Goal: Transaction & Acquisition: Purchase product/service

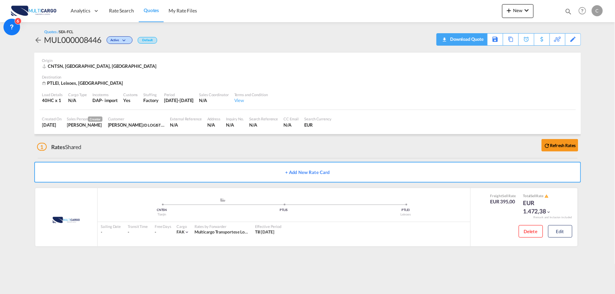
click at [478, 39] on div "Download Quote" at bounding box center [465, 39] width 35 height 11
click at [554, 233] on button "Edit" at bounding box center [560, 231] width 24 height 12
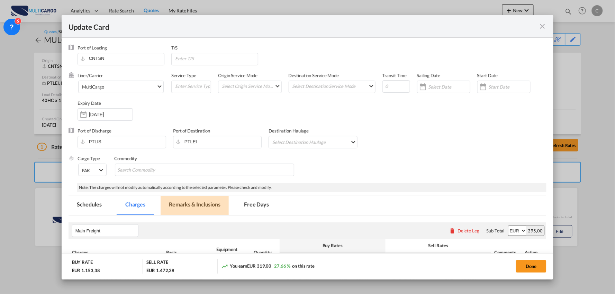
click at [199, 207] on md-tab-item "Remarks & Inclusions" at bounding box center [195, 205] width 68 height 19
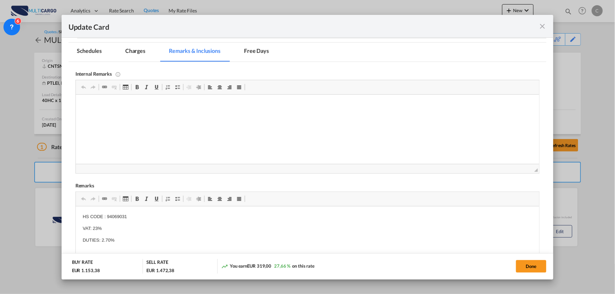
scroll to position [212, 0]
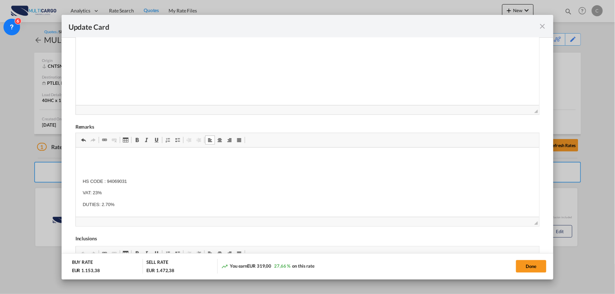
click at [84, 155] on p "Editor de texto enriquecido, editor11" at bounding box center [307, 158] width 450 height 7
click at [84, 155] on p "All documents must be checked before departure;" at bounding box center [307, 158] width 450 height 7
click at [83, 156] on p "All documents must be checked before departure;" at bounding box center [307, 158] width 450 height 7
click at [175, 140] on span "Update Card Port ..." at bounding box center [178, 140] width 6 height 6
click at [198, 157] on li "All documents must be checked before departure;" at bounding box center [307, 158] width 422 height 7
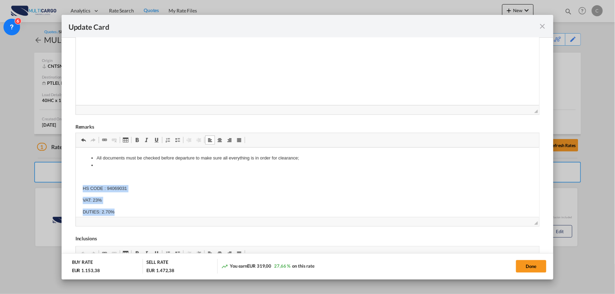
drag, startPoint x: 120, startPoint y: 210, endPoint x: 81, endPoint y: 188, distance: 45.3
click at [81, 188] on html "All documents must be checked before departure to make sure all everything is i…" at bounding box center [307, 185] width 464 height 75
click at [98, 167] on html "↵ All documents must be checked before departure to make sure all everything is…" at bounding box center [307, 158] width 464 height 21
click at [326, 160] on li "All documents must be checked before departure to make sure all everything is i…" at bounding box center [307, 158] width 422 height 7
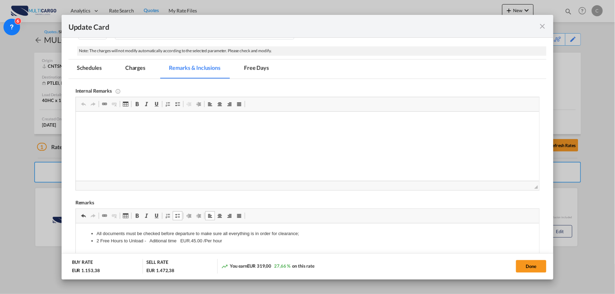
scroll to position [136, 0]
click at [133, 67] on md-tab-item "Charges" at bounding box center [135, 70] width 37 height 19
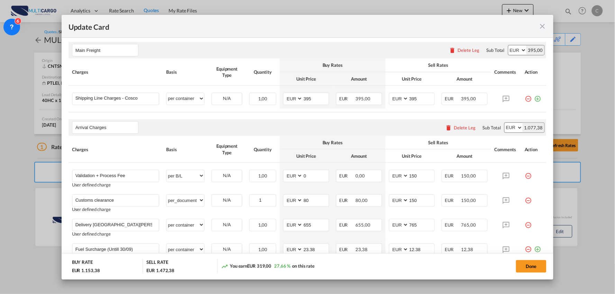
scroll to position [240, 0]
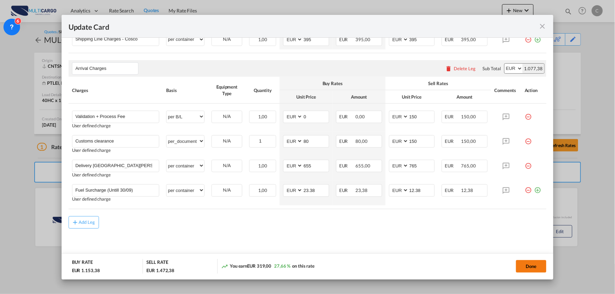
click at [533, 265] on button "Done" at bounding box center [531, 266] width 30 height 12
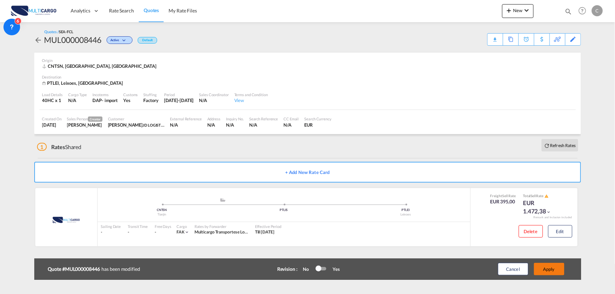
click at [556, 269] on button "Apply" at bounding box center [549, 269] width 30 height 12
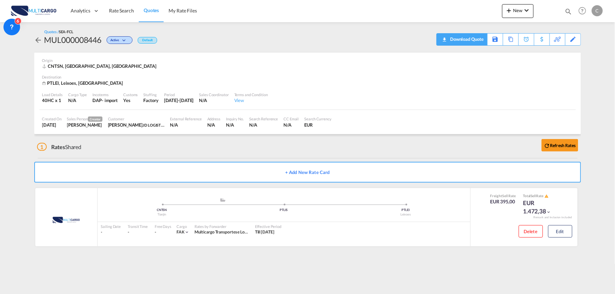
click at [478, 37] on div "Download Quote" at bounding box center [465, 39] width 35 height 11
click at [518, 9] on span "New" at bounding box center [518, 11] width 26 height 6
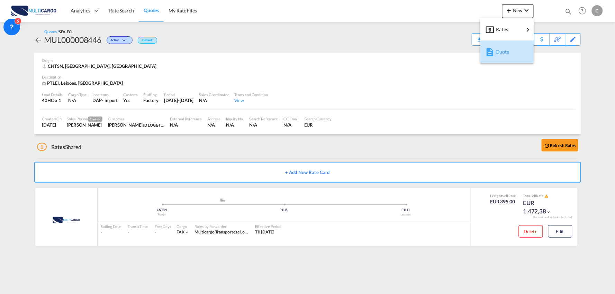
click at [497, 50] on span "Quote" at bounding box center [499, 52] width 8 height 14
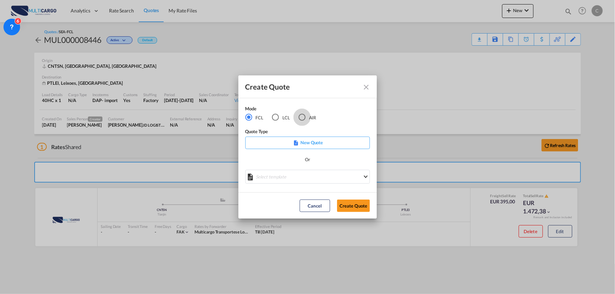
click at [302, 118] on div "AIR" at bounding box center [302, 117] width 7 height 7
click at [336, 172] on md-select "Select template EXP EXW AIR 09/2025 [PERSON_NAME] | [DATE] IMP_DAP_AIR <500KG -…" at bounding box center [307, 177] width 125 height 14
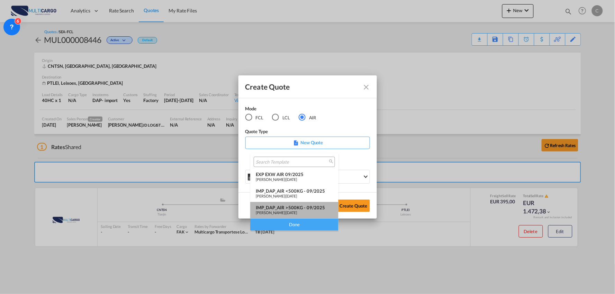
click at [308, 210] on div "IMP_DAP_AIR >500KG - 09/2025" at bounding box center [294, 208] width 77 height 6
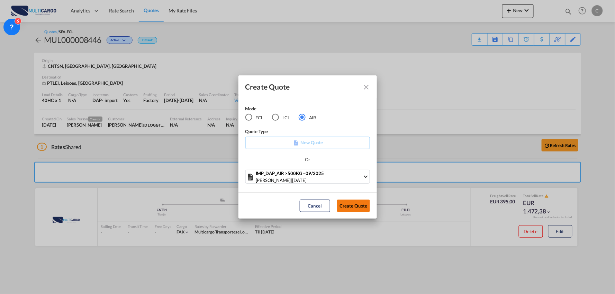
click at [354, 206] on button "Create Quote" at bounding box center [353, 206] width 33 height 12
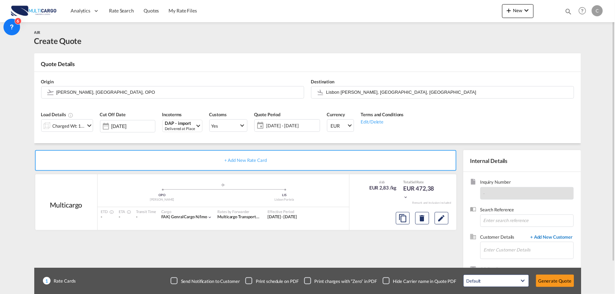
click at [548, 238] on span "+ Add New Customer" at bounding box center [550, 238] width 47 height 8
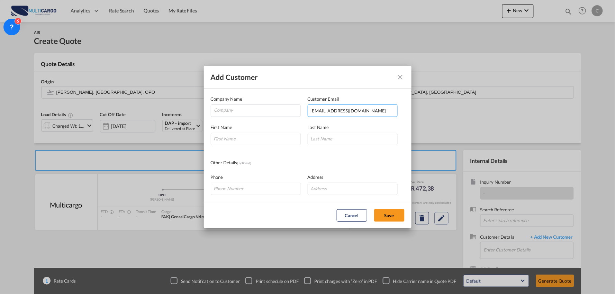
type input "[EMAIL_ADDRESS][DOMAIN_NAME]"
click at [246, 137] on input "Add Customer Company ..." at bounding box center [256, 139] width 90 height 12
type input "cOCO"
type input "cO"
drag, startPoint x: 206, startPoint y: 137, endPoint x: 113, endPoint y: 132, distance: 92.5
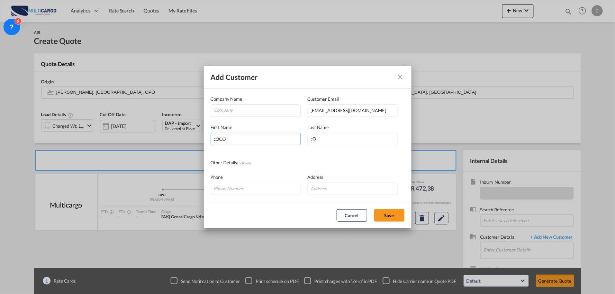
click at [111, 136] on div "Add Customer Company Name Customer Email [EMAIL_ADDRESS][PERSON_NAME][DOMAIN_NA…" at bounding box center [307, 147] width 615 height 294
type input "Coco"
click at [267, 167] on div "Phone Address" at bounding box center [308, 181] width 194 height 28
drag, startPoint x: 329, startPoint y: 140, endPoint x: 300, endPoint y: 137, distance: 28.9
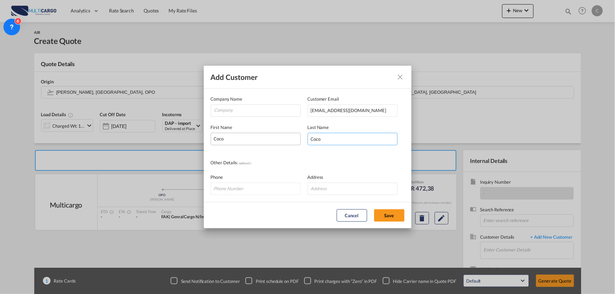
click at [300, 137] on div "First Name [PERSON_NAME] Last Name [PERSON_NAME]" at bounding box center [308, 131] width 194 height 28
click at [234, 111] on input "Company" at bounding box center [257, 110] width 86 height 10
paste input "PEISON International Co., Ltd."
type input "PEISON International Co., Ltd."
click at [396, 221] on button "Save" at bounding box center [389, 215] width 30 height 12
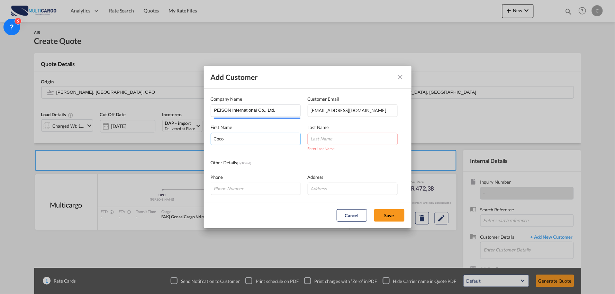
click at [247, 136] on input "Coco" at bounding box center [256, 139] width 90 height 12
click at [359, 147] on div "Enter Last Name" at bounding box center [353, 142] width 90 height 19
click at [351, 140] on input "Add Customer Company ..." at bounding box center [353, 139] width 90 height 12
type input "cOCO"
click at [396, 214] on button "Save" at bounding box center [389, 215] width 30 height 12
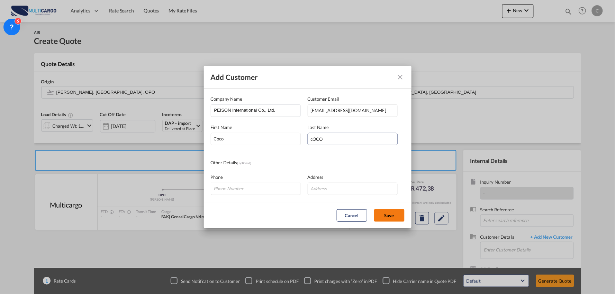
type input "PEISON International Co., Ltd., Coco cOCO, [EMAIL_ADDRESS][DOMAIN_NAME]"
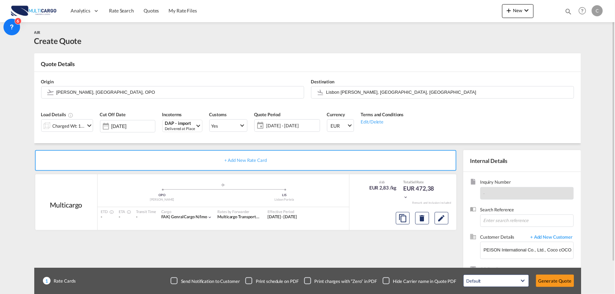
drag, startPoint x: 407, startPoint y: 249, endPoint x: 386, endPoint y: 274, distance: 32.4
click at [407, 249] on div "Add Customer Company Name PEISON International Co., Ltd. Customer Email [EMAIL_…" at bounding box center [307, 147] width 615 height 294
click at [384, 283] on div "Checkbox No Ink" at bounding box center [386, 280] width 7 height 7
click at [376, 270] on div "1 Rate Cards Send Notification to Customer Print schedule on PDF Print charges …" at bounding box center [307, 281] width 547 height 26
click at [561, 282] on button "Generate Quote" at bounding box center [555, 281] width 38 height 12
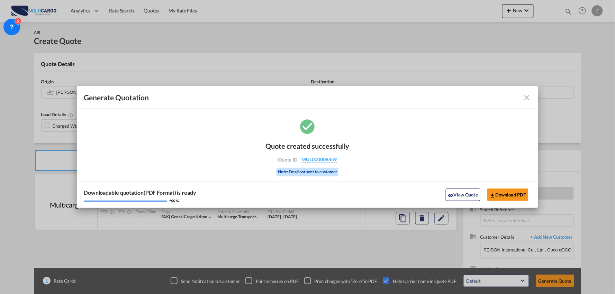
click at [527, 98] on md-icon "icon-close fg-AAA8AD cursor m-0" at bounding box center [527, 97] width 8 height 8
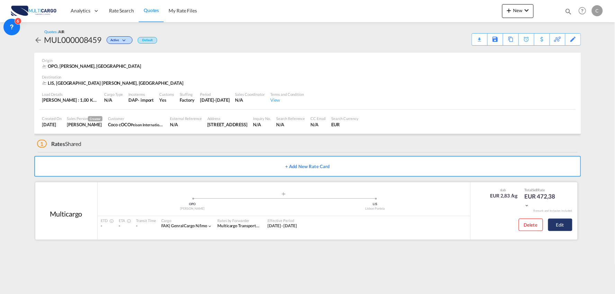
click at [563, 225] on button "Edit" at bounding box center [560, 225] width 24 height 12
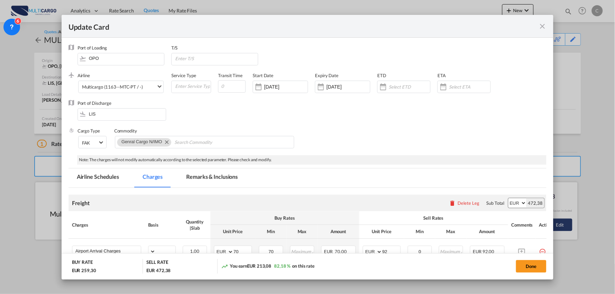
select select "per_bl"
select select "per_kg"
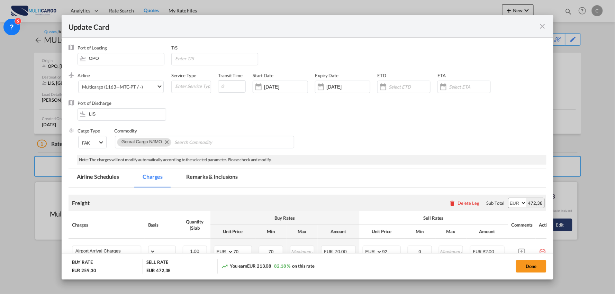
select select "per_shipment"
select select "per_bl"
click at [545, 26] on md-icon "icon-close fg-AAA8AD m-0 pointer" at bounding box center [542, 26] width 8 height 8
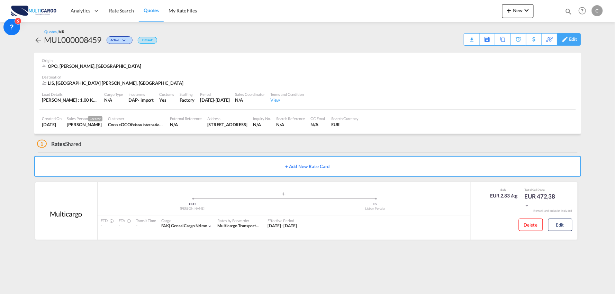
click at [573, 40] on div "Edit" at bounding box center [573, 40] width 8 height 12
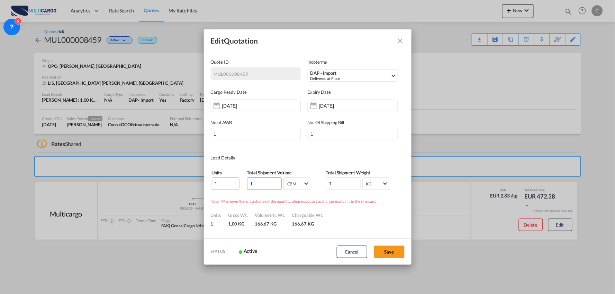
drag, startPoint x: 259, startPoint y: 181, endPoint x: 222, endPoint y: 186, distance: 37.3
click at [222, 186] on tr "1 1 CBM CBM CFT CBM CFT 1 KG KG LB KG LB" at bounding box center [307, 183] width 192 height 13
type input "1.28"
drag, startPoint x: 319, startPoint y: 183, endPoint x: 313, endPoint y: 183, distance: 6.2
click at [313, 183] on tr "1 1.28 CBM CBM CFT CBM CFT 1 KG KG LB KG LB" at bounding box center [307, 183] width 192 height 13
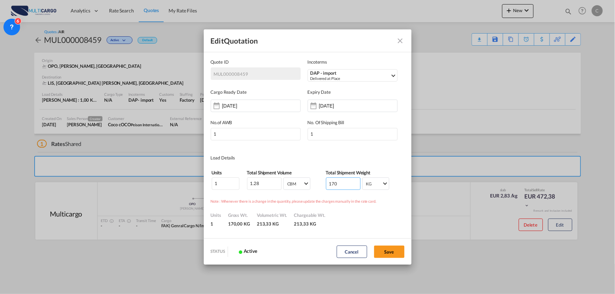
type input "170"
click at [388, 251] on button "Save" at bounding box center [389, 252] width 30 height 12
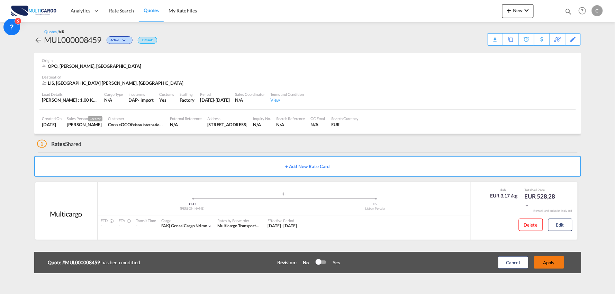
click at [556, 266] on button "Apply" at bounding box center [549, 262] width 30 height 12
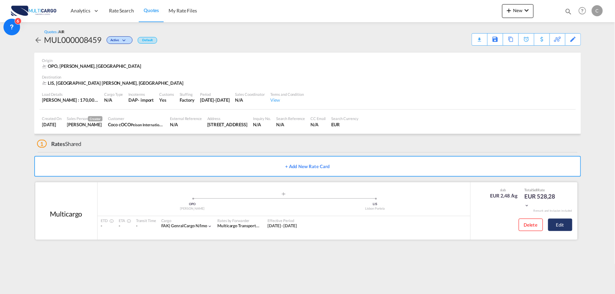
click at [558, 222] on button "Edit" at bounding box center [560, 225] width 24 height 12
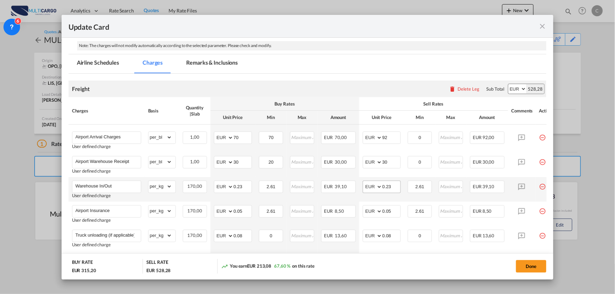
scroll to position [115, 0]
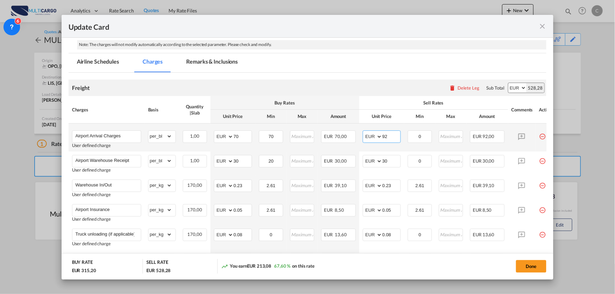
click at [390, 136] on input "92" at bounding box center [391, 136] width 18 height 10
drag, startPoint x: 395, startPoint y: 136, endPoint x: 372, endPoint y: 135, distance: 23.2
click at [372, 135] on md-input-container "AED AFN ALL AMD ANG AOA ARS AUD AWG AZN BAM BBD BDT BGN BHD BIF BMD BND [PERSON…" at bounding box center [382, 136] width 38 height 12
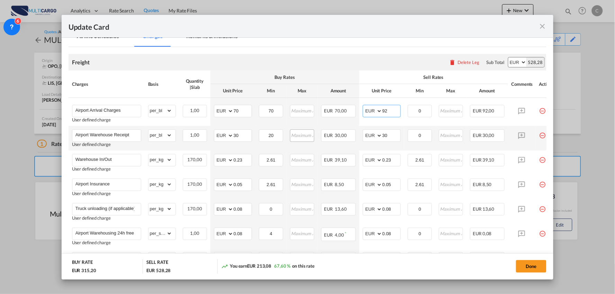
scroll to position [154, 0]
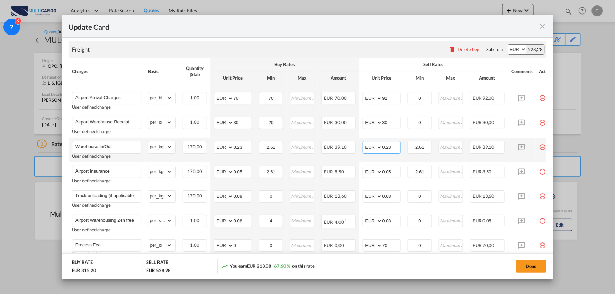
click at [396, 146] on input "0.23" at bounding box center [391, 146] width 18 height 10
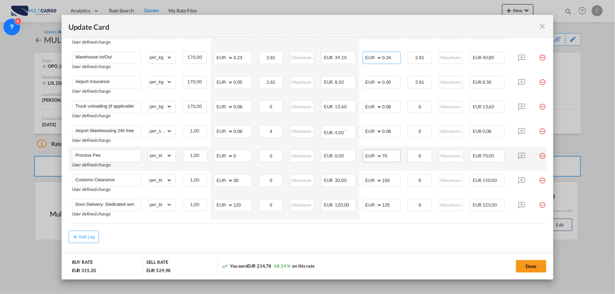
scroll to position [259, 0]
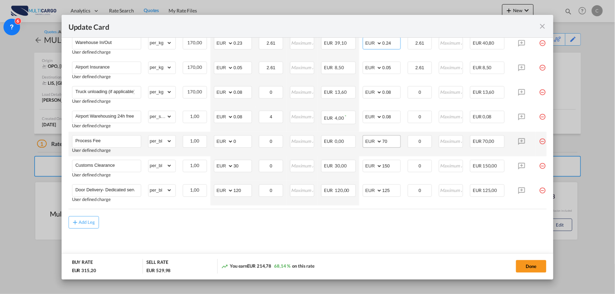
type input "0.24"
drag, startPoint x: 389, startPoint y: 141, endPoint x: 375, endPoint y: 140, distance: 14.6
click at [377, 139] on md-input-container "AED AFN ALL AMD ANG AOA ARS AUD AWG AZN BAM BBD BDT BGN BHD BIF BMD BND [PERSON…" at bounding box center [382, 141] width 38 height 12
type input "90"
click at [344, 250] on md-content "Freight Please enter leg name Leg Name Already Exists Delete Leg Sub Total AED …" at bounding box center [307, 96] width 478 height 332
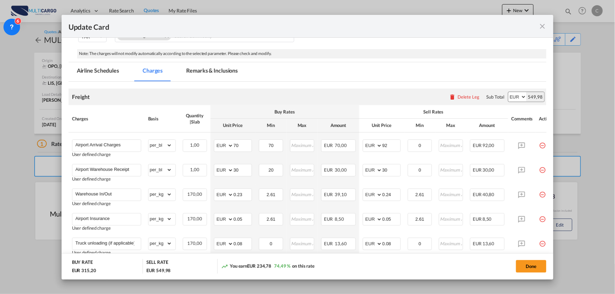
scroll to position [106, 0]
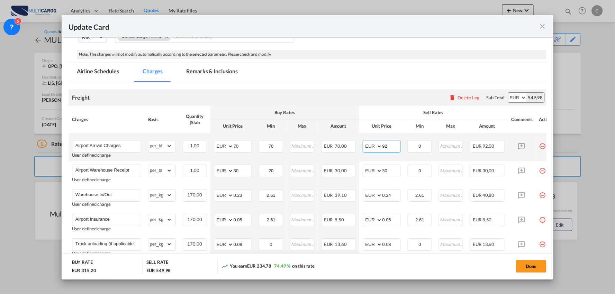
click at [358, 144] on tr "Airport Arrival Charges User defined charge Please Enter Already Exists gross_w…" at bounding box center [313, 147] width 490 height 28
type input "90"
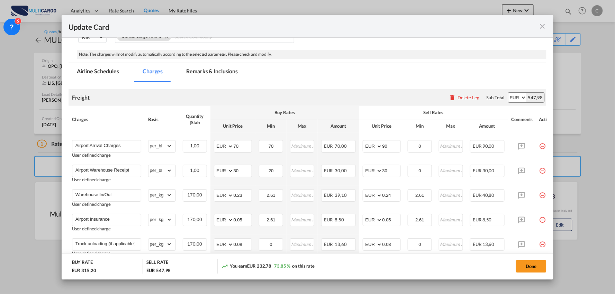
click at [379, 90] on div "Freight Please enter leg name Leg Name Already Exists Delete Leg Sub Total AED …" at bounding box center [307, 97] width 478 height 17
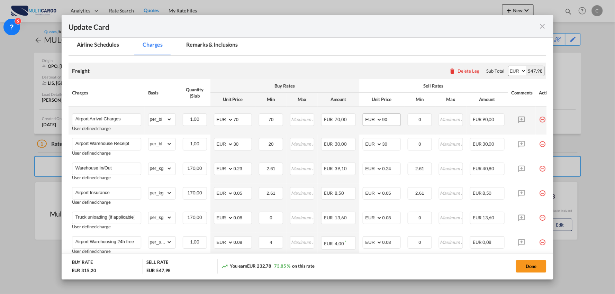
scroll to position [144, 0]
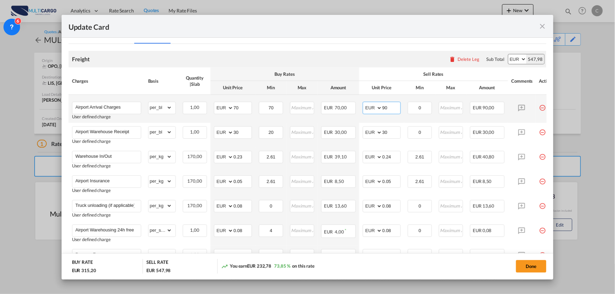
click at [392, 106] on input "90" at bounding box center [391, 107] width 18 height 10
drag, startPoint x: 392, startPoint y: 104, endPoint x: 361, endPoint y: 108, distance: 31.3
click at [362, 108] on td "AED AFN ALL AMD ANG AOA ARS AUD AWG AZN BAM BBD BDT BGN BHD BIF BMD BND [PERSON…" at bounding box center [381, 109] width 45 height 28
click at [387, 61] on div "Freight Please enter leg name Leg Name Already Exists Delete Leg Sub Total AED …" at bounding box center [307, 59] width 478 height 17
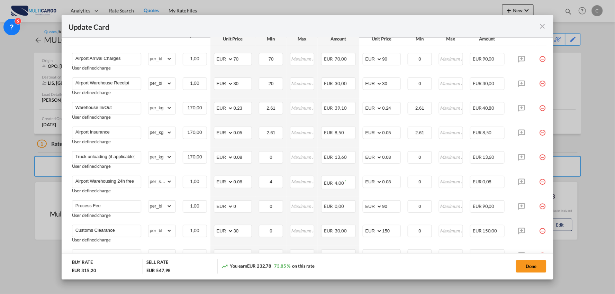
scroll to position [259, 0]
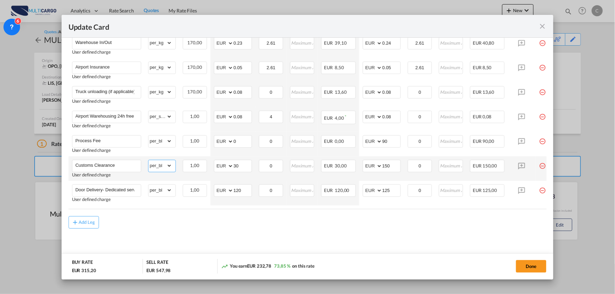
click at [158, 165] on select "gross_weight volumetric_weight per_shipment per_bl per_km % on air freight per_…" at bounding box center [160, 165] width 24 height 11
select select "per_document"
click at [148, 160] on select "gross_weight volumetric_weight per_shipment per_bl per_km % on air freight per_…" at bounding box center [160, 165] width 24 height 11
click at [332, 236] on md-content "Freight Please enter leg name Leg Name Already Exists Delete Leg Sub Total AED …" at bounding box center [307, 96] width 478 height 332
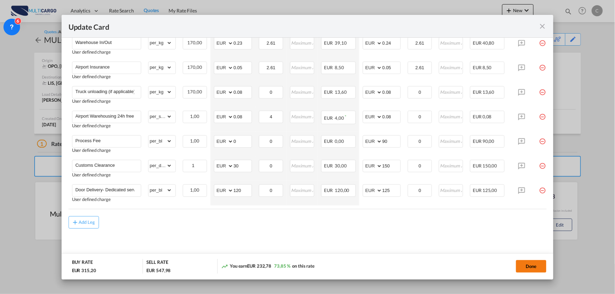
click at [520, 264] on md-dialog-actions "BUY RATE EUR 315,20 SELL RATE EUR 547,98 You earn EUR 232,78 73,85 % on this ra…" at bounding box center [308, 266] width 492 height 26
click at [529, 271] on button "Done" at bounding box center [531, 266] width 30 height 12
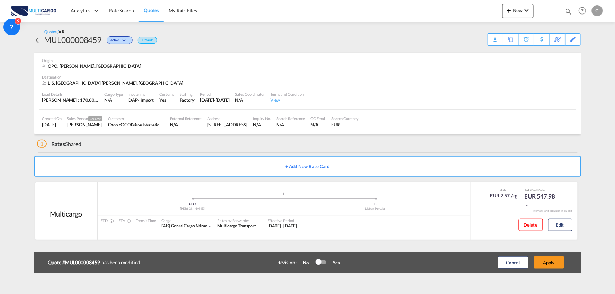
click at [556, 264] on button "Apply" at bounding box center [549, 262] width 30 height 12
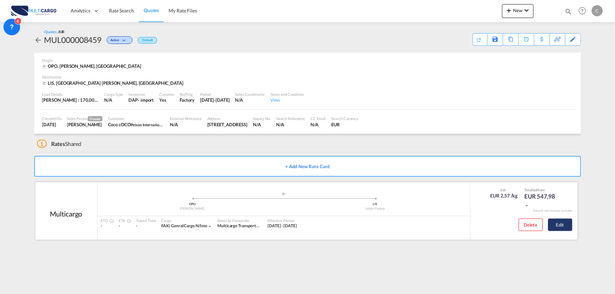
click at [555, 223] on button "Edit" at bounding box center [560, 225] width 24 height 12
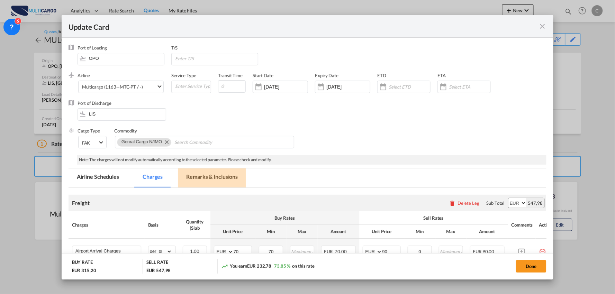
click at [208, 172] on md-tab-item "Remarks & Inclusions" at bounding box center [212, 177] width 68 height 19
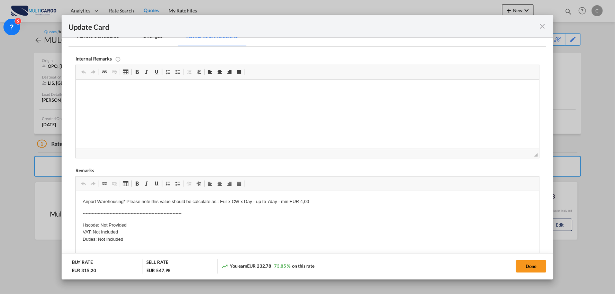
scroll to position [154, 0]
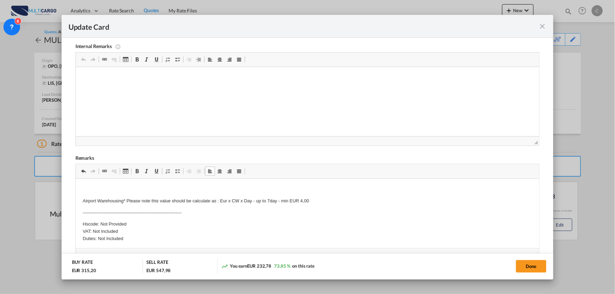
click at [89, 186] on p "Editor de texto enriquecido, editor19" at bounding box center [307, 188] width 450 height 7
drag, startPoint x: 83, startPoint y: 187, endPoint x: 112, endPoint y: 186, distance: 29.8
click at [82, 187] on p "All documents must be check to guarantee that everythink is ok for clearance ;" at bounding box center [307, 188] width 450 height 7
drag, startPoint x: 176, startPoint y: 170, endPoint x: 176, endPoint y: 175, distance: 5.9
click at [176, 170] on span "Update Card Port ..." at bounding box center [178, 171] width 6 height 6
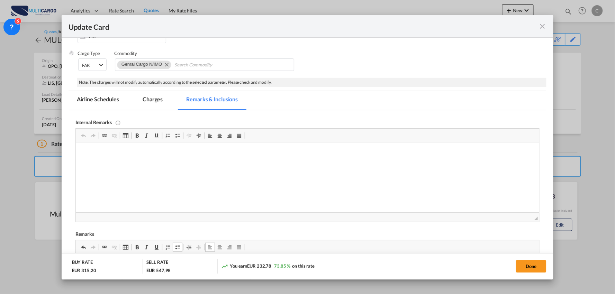
scroll to position [77, 0]
click at [150, 101] on md-tab-item "Charges" at bounding box center [152, 101] width 37 height 19
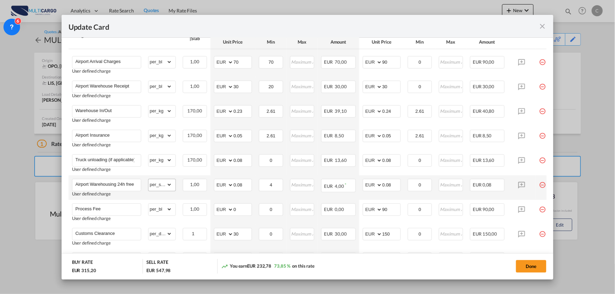
scroll to position [192, 0]
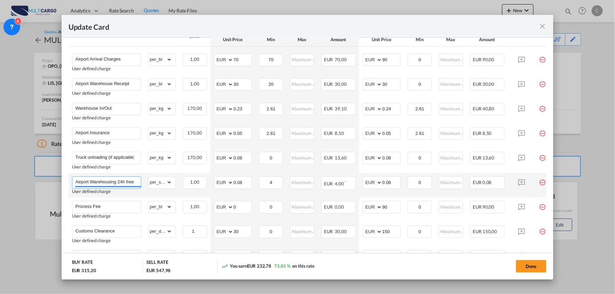
click at [127, 181] on input "Airport Warehousing 24h free *Eur x CW x Day - up to 7day - min EUR 4,00" at bounding box center [107, 182] width 65 height 10
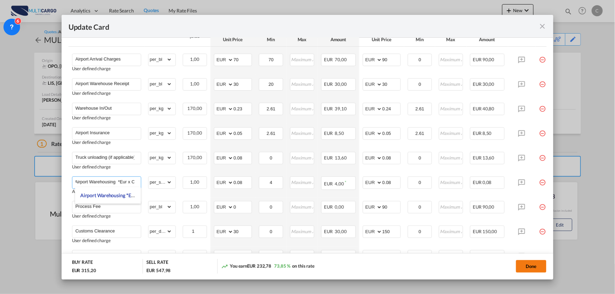
type input "Airport Warehousing *Eur x CW x Day - up to 7day - min EUR 4,00"
click at [527, 264] on button "Done" at bounding box center [531, 266] width 30 height 12
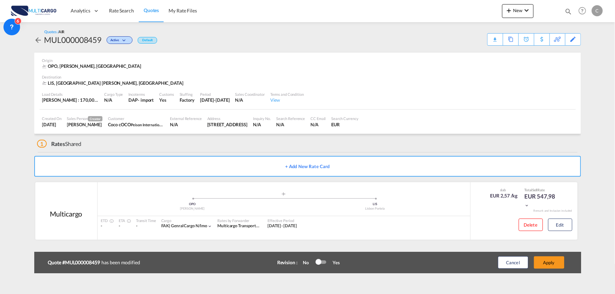
click at [548, 265] on div "Update Card Port of [GEOGRAPHIC_DATA] OPO T/S .a{fill:#aaa8ad;} Airline Multica…" at bounding box center [307, 147] width 615 height 294
click at [558, 262] on button "Apply" at bounding box center [549, 262] width 30 height 12
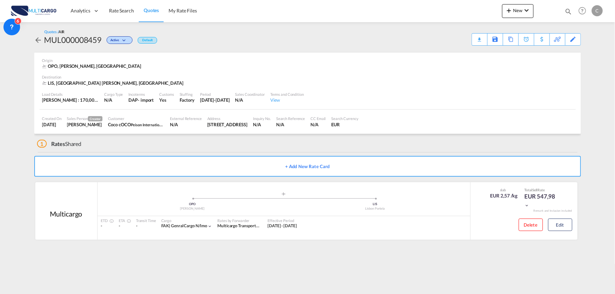
click at [479, 28] on div "Quotes / AIR MUL000008459 Active Default Download Quote Save As Template Copy Q…" at bounding box center [307, 37] width 547 height 30
click at [475, 39] on div "Download Quote" at bounding box center [465, 39] width 35 height 11
click at [599, 231] on md-content "Analytics Reports Dashboard Rate Search Quotes My Rate Files New Rates Ratecard" at bounding box center [307, 147] width 615 height 294
click at [560, 227] on button "Edit" at bounding box center [560, 225] width 24 height 12
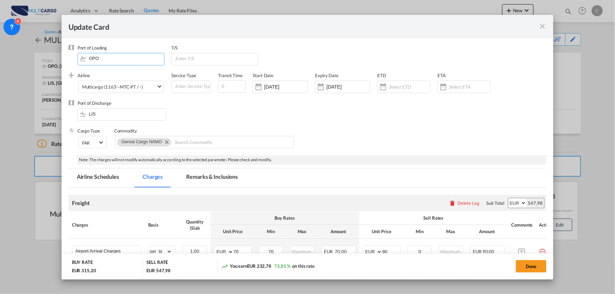
drag, startPoint x: 111, startPoint y: 58, endPoint x: 39, endPoint y: 62, distance: 72.1
click at [40, 63] on div "Update Card Port of [GEOGRAPHIC_DATA] OPO T/S .a{fill:#aaa8ad;} Airline Multica…" at bounding box center [307, 147] width 615 height 294
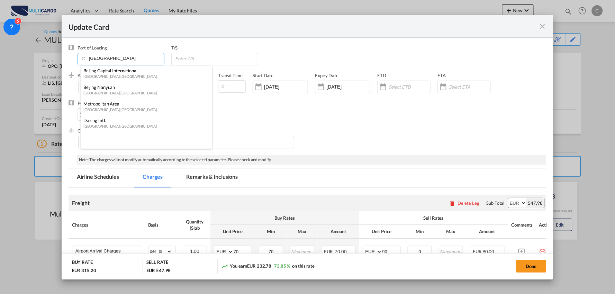
click at [122, 71] on div "Beijing Capital International" at bounding box center [144, 70] width 122 height 6
type input "Beijing Capital International, [GEOGRAPHIC_DATA], [GEOGRAPHIC_DATA]"
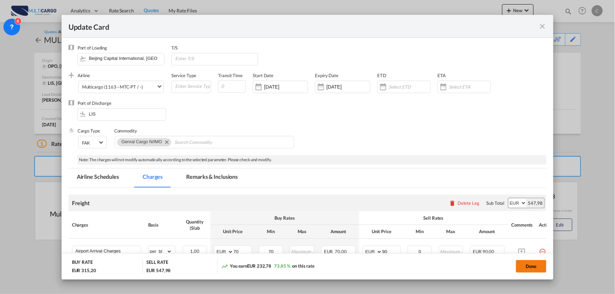
click at [534, 264] on button "Done" at bounding box center [531, 266] width 30 height 12
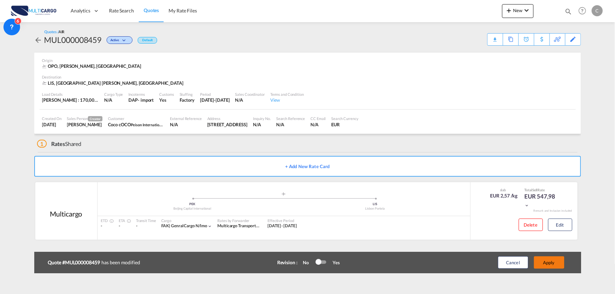
click at [543, 265] on div "Update Card Port of [GEOGRAPHIC_DATA] Beijing Capital International, [GEOGRAPHI…" at bounding box center [307, 147] width 615 height 294
click at [546, 260] on button "Apply" at bounding box center [549, 262] width 30 height 12
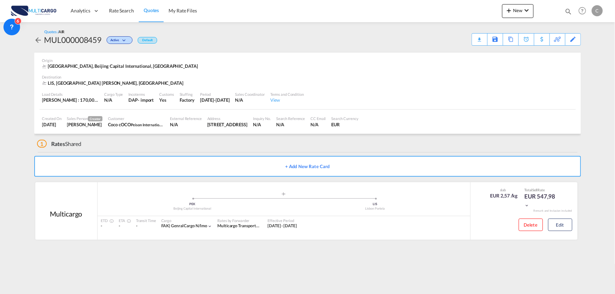
click at [197, 254] on md-content "Analytics Reports Dashboard Rate Search Quotes My Rate Files New Rates Ratecard" at bounding box center [307, 147] width 615 height 294
click at [458, 241] on card-list-result "Multicargo added by you .a{fill:#aaa8ad;} .a{fill:#aaa8ad;} PEK Beijing Capital…" at bounding box center [307, 212] width 547 height 61
click at [138, 151] on div "1 Rates Shared + Add New Rate Card Multicargo added by you .a{fill:#aaa8ad;} .a…" at bounding box center [307, 190] width 547 height 113
click at [478, 40] on div "Download Quote" at bounding box center [465, 39] width 35 height 11
click at [249, 54] on div "Origin [GEOGRAPHIC_DATA], Beijing Capital International, [GEOGRAPHIC_DATA]" at bounding box center [307, 64] width 531 height 22
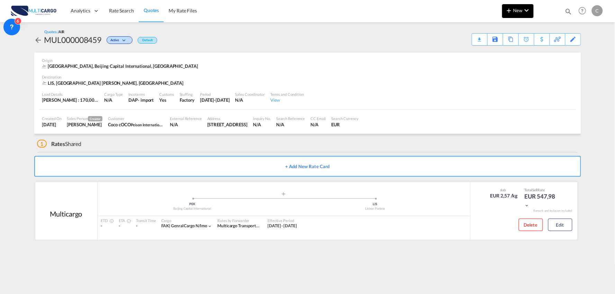
click at [521, 8] on span "New" at bounding box center [518, 11] width 26 height 6
click at [508, 55] on div "Quote" at bounding box center [508, 51] width 26 height 17
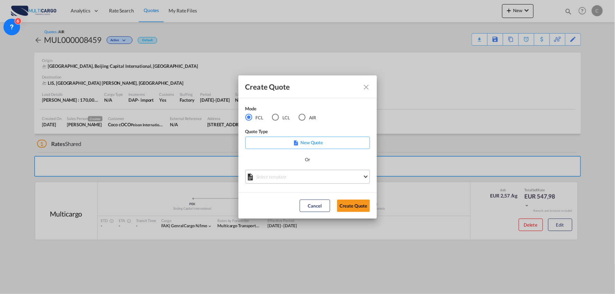
click at [301, 174] on md-select "Select template EXP EXW MERC.Nacional 09/2025 [PERSON_NAME] | [DATE] IMP DAP FC…" at bounding box center [307, 177] width 125 height 14
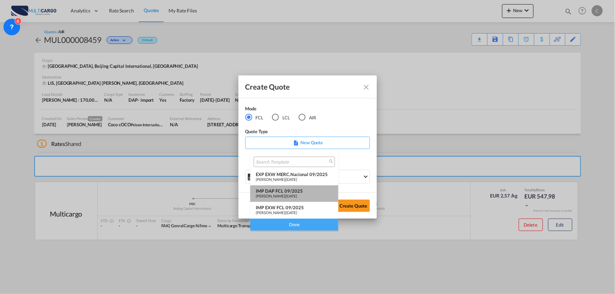
click at [292, 191] on div "IMP DAP FCL 09/2025" at bounding box center [294, 191] width 77 height 6
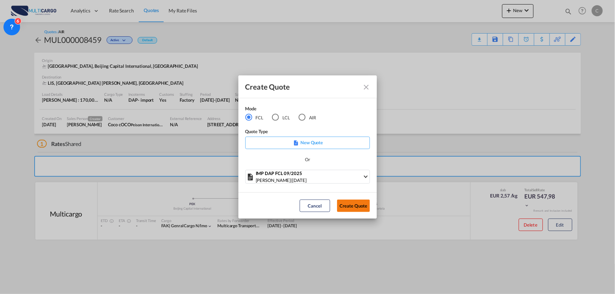
click at [367, 204] on button "Create Quote" at bounding box center [353, 206] width 33 height 12
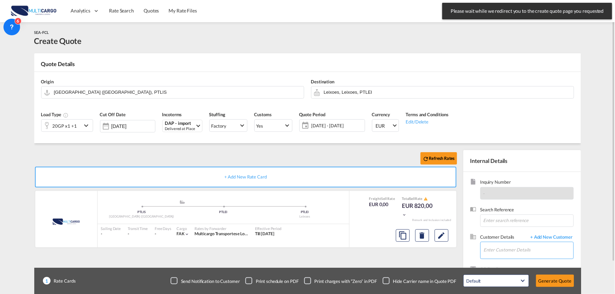
click at [497, 250] on input "Enter Customer Details" at bounding box center [529, 250] width 90 height 16
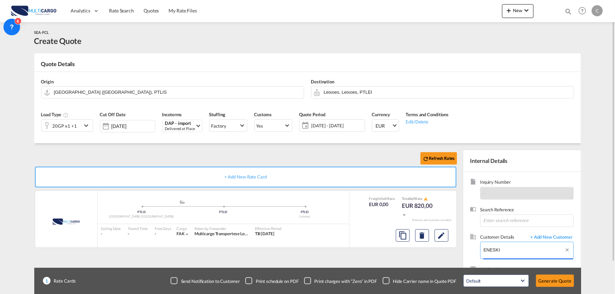
drag, startPoint x: 503, startPoint y: 249, endPoint x: 458, endPoint y: 249, distance: 45.0
click at [458, 249] on div "Refresh Rates + Add New Rate Card MultiCargo added by you .a{fill:#aaa8ad;} .a{…" at bounding box center [307, 220] width 547 height 155
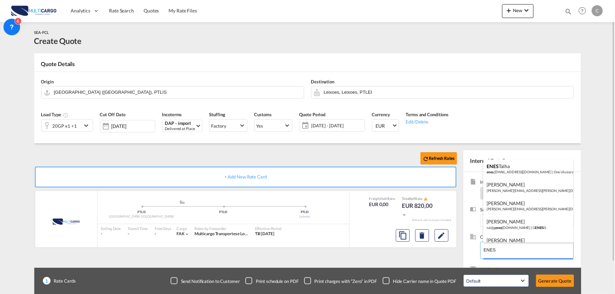
click at [478, 250] on body "Analytics Reports Dashboard Rate Search Quotes My Rate Files Analytics" at bounding box center [307, 147] width 615 height 294
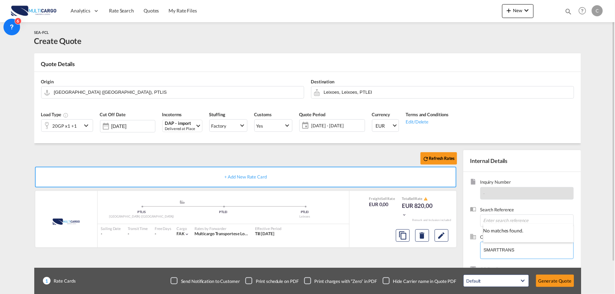
type input "SMARTTRANS"
drag, startPoint x: 516, startPoint y: 249, endPoint x: 482, endPoint y: 253, distance: 34.7
click at [473, 253] on div "Customer Details + Add New Customer Enter Customer Details SMARTTRANS" at bounding box center [522, 250] width 104 height 32
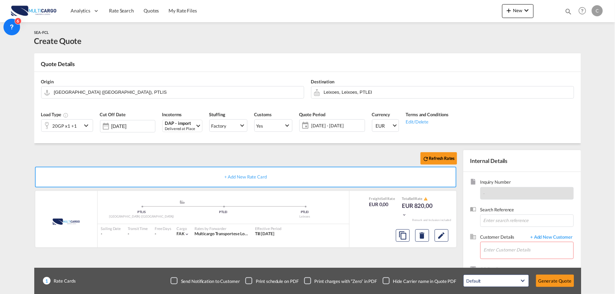
click at [554, 234] on body "Analytics Reports Dashboard Rate Search Quotes My Rate Files Analytics" at bounding box center [307, 147] width 615 height 294
click at [552, 237] on span "+ Add New Customer" at bounding box center [550, 238] width 47 height 8
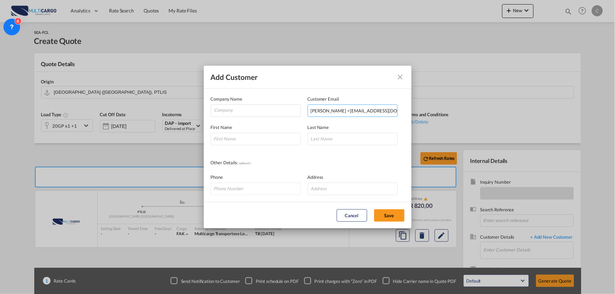
click at [348, 112] on input "[PERSON_NAME] <[EMAIL_ADDRESS][DOMAIN_NAME]>" at bounding box center [353, 110] width 90 height 12
click at [318, 110] on input "[PERSON_NAME] <[EMAIL_ADDRESS][DOMAIN_NAME]>" at bounding box center [353, 110] width 90 height 12
drag, startPoint x: 322, startPoint y: 109, endPoint x: 282, endPoint y: 110, distance: 40.5
click at [282, 110] on div "Company Name Customer Email [PERSON_NAME] <[EMAIL_ADDRESS][DOMAIN_NAME]> Enter …" at bounding box center [308, 105] width 194 height 21
type input "[PERSON_NAME] <[EMAIL_ADDRESS][DOMAIN_NAME]>"
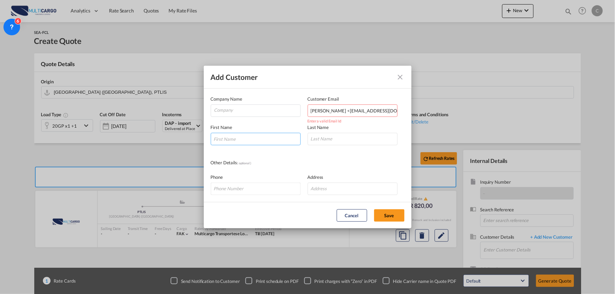
drag, startPoint x: 233, startPoint y: 141, endPoint x: 323, endPoint y: 120, distance: 92.3
click at [233, 141] on input "Add Customer Company ..." at bounding box center [256, 139] width 90 height 12
paste input "Enes"
type input "Enes"
drag, startPoint x: 326, startPoint y: 109, endPoint x: 320, endPoint y: 108, distance: 5.9
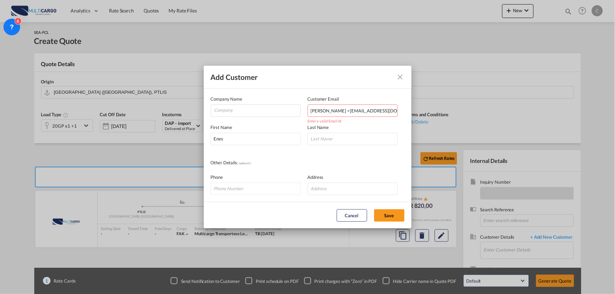
click at [320, 108] on input "[PERSON_NAME] <[EMAIL_ADDRESS][DOMAIN_NAME]>" at bounding box center [353, 110] width 90 height 12
drag, startPoint x: 327, startPoint y: 136, endPoint x: 329, endPoint y: 126, distance: 10.3
click at [327, 136] on input "Add Customer Company ..." at bounding box center [353, 139] width 90 height 12
paste input "KIVRAK"
type input "KIVRAK"
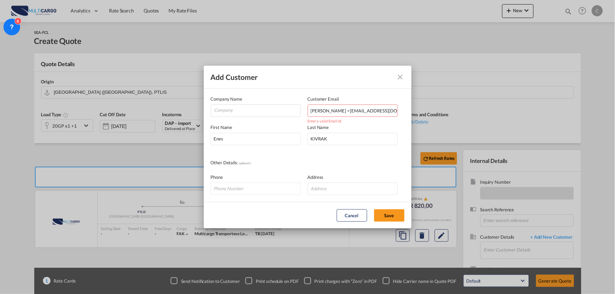
drag, startPoint x: 339, startPoint y: 109, endPoint x: 177, endPoint y: 108, distance: 162.3
click at [177, 108] on div "Add Customer Company Name Customer Email [PERSON_NAME] <[EMAIL_ADDRESS][DOMAIN_…" at bounding box center [307, 147] width 615 height 294
click at [378, 109] on input "[EMAIL_ADDRESS][DOMAIN_NAME]>" at bounding box center [353, 110] width 90 height 12
type input "[EMAIL_ADDRESS][DOMAIN_NAME]"
click at [219, 111] on input "Company" at bounding box center [257, 110] width 86 height 10
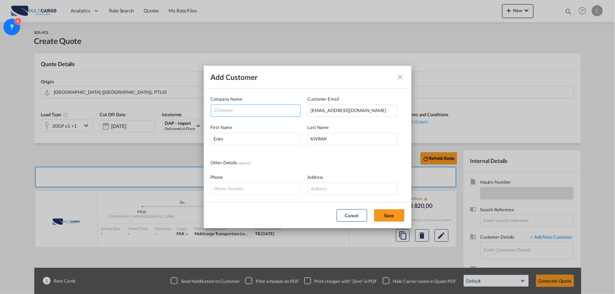
click at [246, 110] on input "Company" at bounding box center [257, 110] width 86 height 10
paste input "Smartrans International Logistics"
type input "Smartrans International Logistics"
click at [390, 210] on button "Save" at bounding box center [389, 215] width 30 height 12
type input "Smartrans International Logistics, [PERSON_NAME], [EMAIL_ADDRESS][DOMAIN_NAME]"
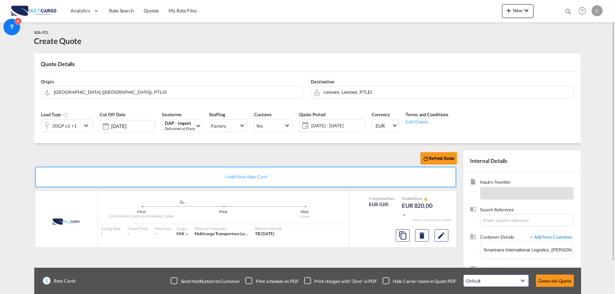
click at [389, 278] on div "Checkbox No Ink" at bounding box center [386, 280] width 7 height 7
click at [73, 128] on div "20GP x1 +1" at bounding box center [65, 126] width 24 height 10
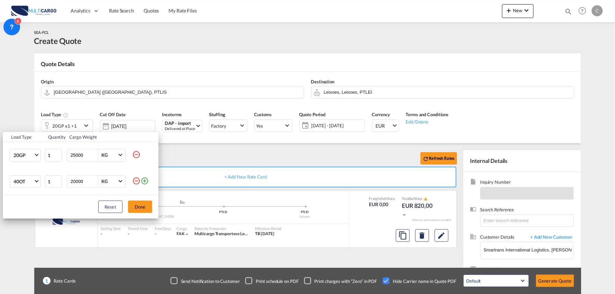
click at [135, 181] on md-icon "icon-minus-circle-outline" at bounding box center [136, 181] width 8 height 8
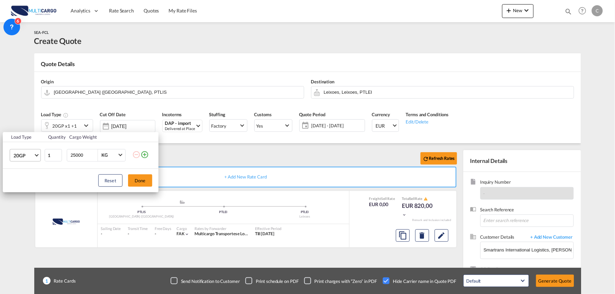
click at [32, 155] on span "20GP" at bounding box center [23, 155] width 20 height 7
click at [24, 189] on div "40HC" at bounding box center [19, 188] width 13 height 7
click at [140, 179] on button "Done" at bounding box center [140, 180] width 24 height 12
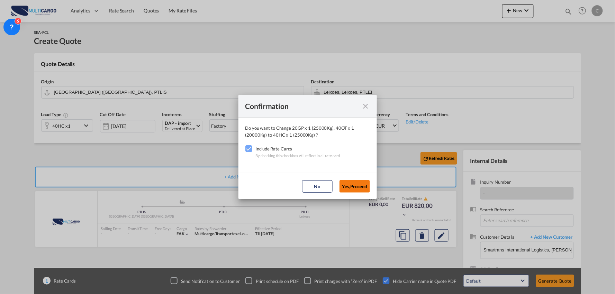
click at [366, 190] on button "Yes,Proceed" at bounding box center [354, 186] width 30 height 12
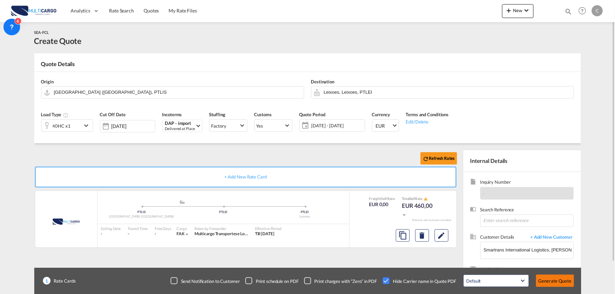
click at [557, 282] on button "Generate Quote" at bounding box center [555, 281] width 38 height 12
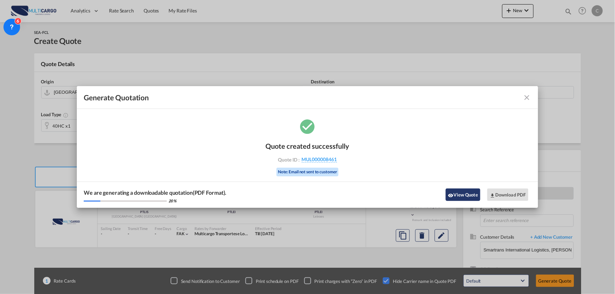
click at [453, 191] on button "View Quote" at bounding box center [463, 195] width 35 height 12
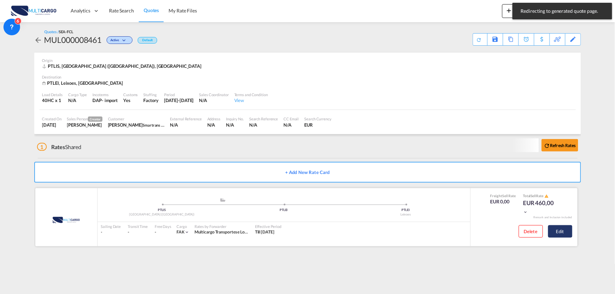
click at [564, 230] on button "Edit" at bounding box center [560, 231] width 24 height 12
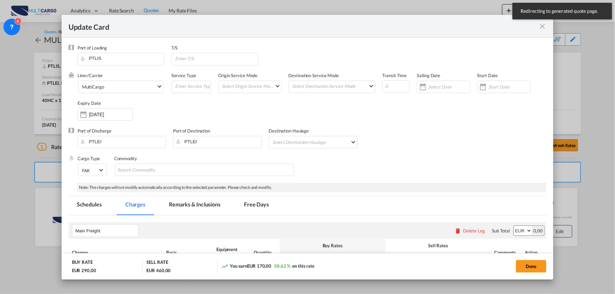
scroll to position [154, 0]
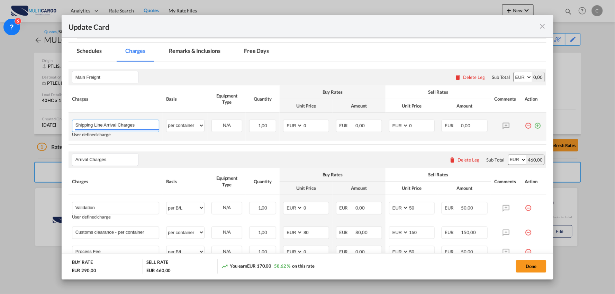
click at [132, 124] on input "Shipping Line Arrival Charges" at bounding box center [117, 125] width 84 height 10
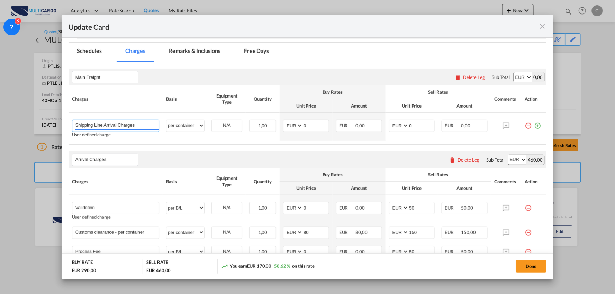
drag, startPoint x: 139, startPoint y: 124, endPoint x: -68, endPoint y: 121, distance: 207.2
click at [0, 121] on html "Analytics Reports Dashboard Rate Search Quotes My Rate Files" at bounding box center [307, 147] width 615 height 294
click at [103, 137] on span "Shipping Line Charges - Maersk" at bounding box center [113, 139] width 66 height 6
type input "Shipping Line Charges - Maersk"
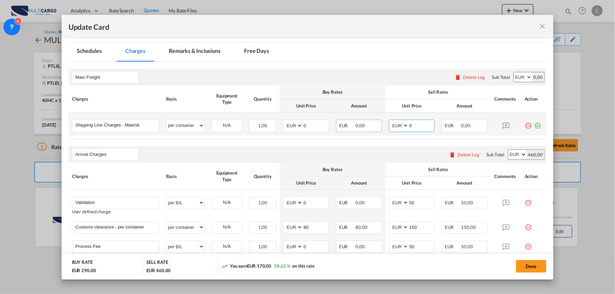
drag, startPoint x: 414, startPoint y: 127, endPoint x: 377, endPoint y: 126, distance: 36.7
click at [380, 126] on tr "Shipping Line Charges - Maersk Please Enter User Defined Charges Cannot Be Publ…" at bounding box center [307, 124] width 478 height 23
type input "308"
drag, startPoint x: 304, startPoint y: 128, endPoint x: 281, endPoint y: 122, distance: 24.2
click at [283, 122] on md-input-container "AED AFN ALL AMD ANG AOA ARS AUD AWG AZN BAM BBD BDT BGN BHD BIF BMD BND BOB BRL…" at bounding box center [306, 126] width 46 height 12
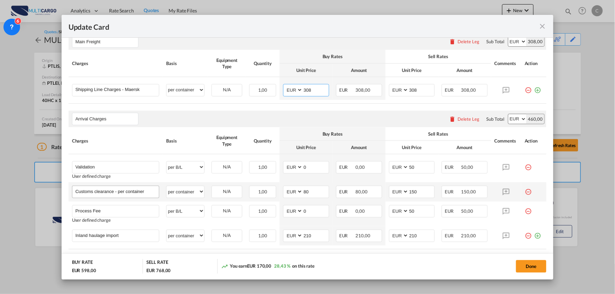
scroll to position [229, 0]
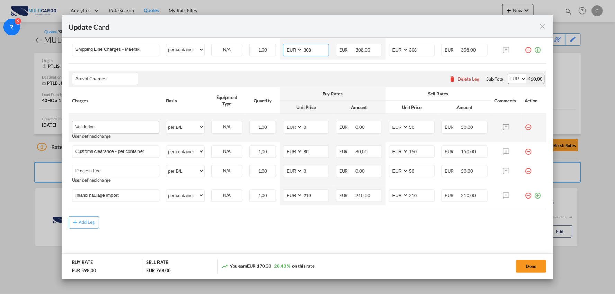
type input "308"
click at [127, 130] on input "Validation" at bounding box center [117, 126] width 84 height 10
type input "Validation + Process Fee"
drag, startPoint x: 414, startPoint y: 127, endPoint x: 387, endPoint y: 130, distance: 27.1
click at [389, 130] on md-input-container "AED AFN ALL AMD ANG AOA ARS AUD AWG AZN BAM BBD BDT BGN BHD BIF BMD BND [PERSON…" at bounding box center [412, 127] width 46 height 12
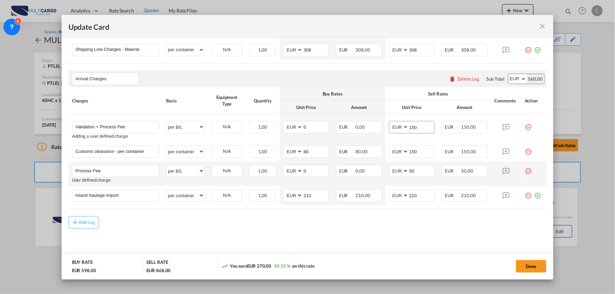
type input "150"
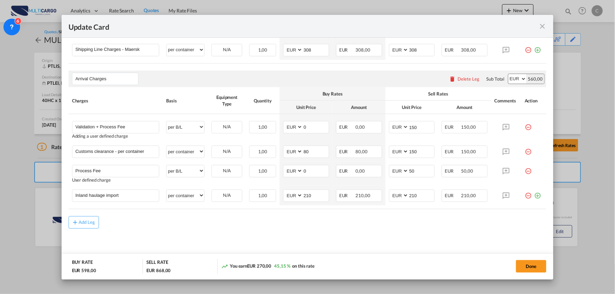
drag, startPoint x: 524, startPoint y: 172, endPoint x: 520, endPoint y: 172, distance: 3.5
click at [524, 172] on md-icon "icon-minus-circle-outline red-400-fg" at bounding box center [527, 168] width 7 height 7
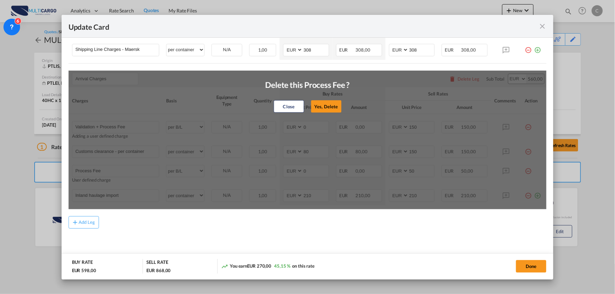
click at [322, 101] on button "Yes, Delete" at bounding box center [326, 106] width 30 height 12
type input "Inland haulage import"
select select "per container"
type input "210"
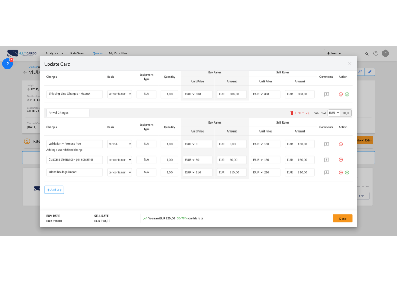
scroll to position [205, 0]
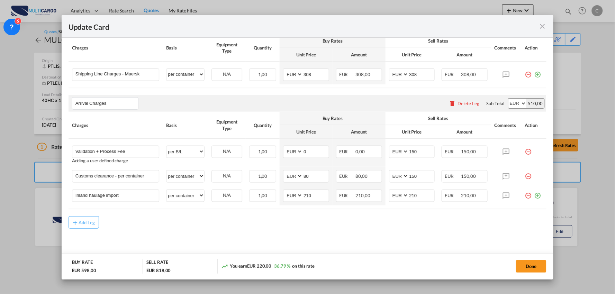
drag, startPoint x: 286, startPoint y: 227, endPoint x: 161, endPoint y: 209, distance: 126.2
click at [286, 227] on div "Add Leg" at bounding box center [307, 222] width 478 height 12
drag, startPoint x: 126, startPoint y: 196, endPoint x: -70, endPoint y: 187, distance: 196.3
click at [0, 187] on html "Analytics Reports Dashboard Rate Search Quotes My Rate Files" at bounding box center [307, 147] width 615 height 294
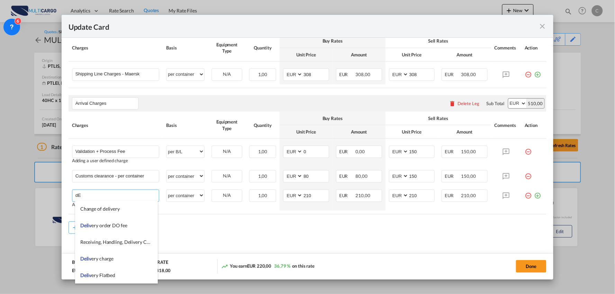
type input "d"
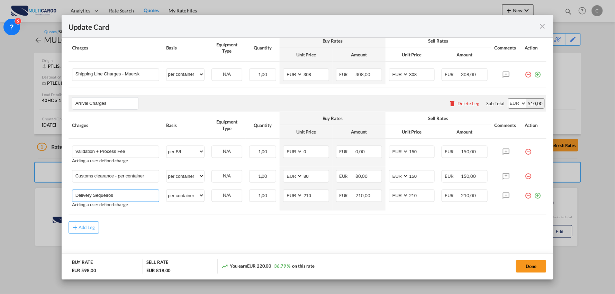
type input "Delivery Sequeiros"
click at [211, 241] on md-content "Main Freight Please enter leg name Leg Name Already Exists Delete Leg Sub Total…" at bounding box center [307, 139] width 478 height 257
click at [193, 177] on select "per equipment per container per B/L per shipping bill per shipment per pallet p…" at bounding box center [185, 176] width 38 height 11
select select "per_document"
click at [166, 171] on select "per equipment per container per B/L per shipping bill per shipment per pallet p…" at bounding box center [185, 176] width 38 height 11
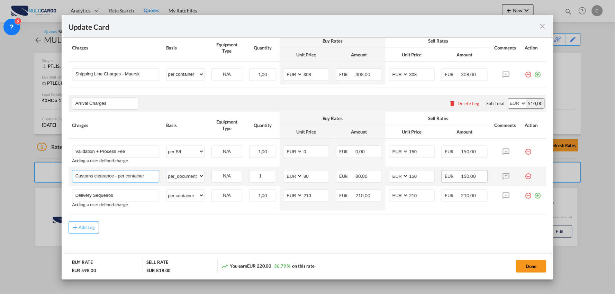
drag, startPoint x: 116, startPoint y: 175, endPoint x: 449, endPoint y: 179, distance: 333.2
click at [447, 183] on tr "Customs clearance - per container Please Enter User Defined Charges Cannot Be P…" at bounding box center [307, 176] width 478 height 19
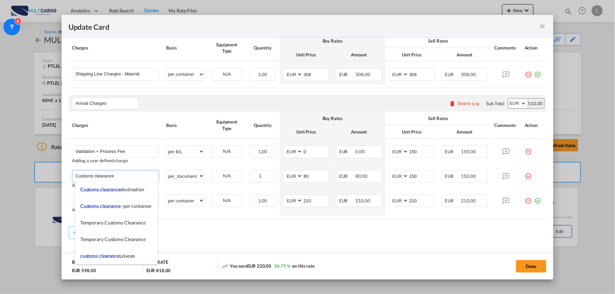
type input "Customs clearance"
click at [196, 237] on div "Add Leg" at bounding box center [307, 233] width 478 height 12
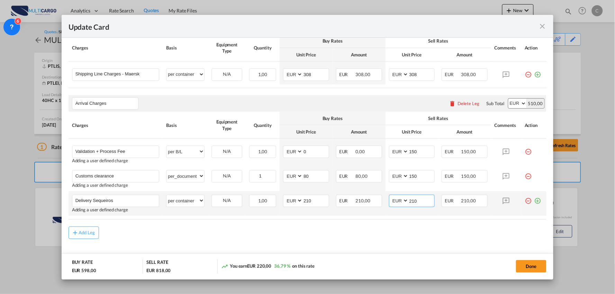
drag, startPoint x: 413, startPoint y: 200, endPoint x: 394, endPoint y: 198, distance: 18.5
click at [395, 198] on md-input-container "AED AFN ALL AMD ANG AOA ARS AUD AWG AZN BAM BBD BDT BGN BHD BIF BMD BND [PERSON…" at bounding box center [412, 201] width 46 height 12
type input "645"
click at [307, 203] on input "210" at bounding box center [316, 200] width 26 height 10
drag, startPoint x: 295, startPoint y: 201, endPoint x: 276, endPoint y: 199, distance: 19.5
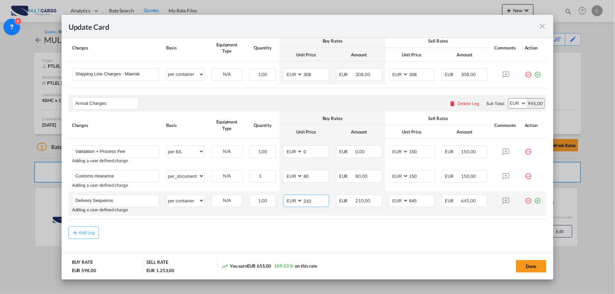
click at [276, 199] on tr "Delivery Sequeiros Please Enter User Defined Charges Cannot Be Published Adding…" at bounding box center [307, 203] width 478 height 25
type input "550"
click at [327, 226] on rate-modification "Main Freight Please enter leg name Leg Name Already Exists Delete Leg Sub Total…" at bounding box center [307, 125] width 478 height 228
drag, startPoint x: 530, startPoint y: 262, endPoint x: 535, endPoint y: 263, distance: 5.0
click at [530, 262] on button "Done" at bounding box center [531, 266] width 30 height 12
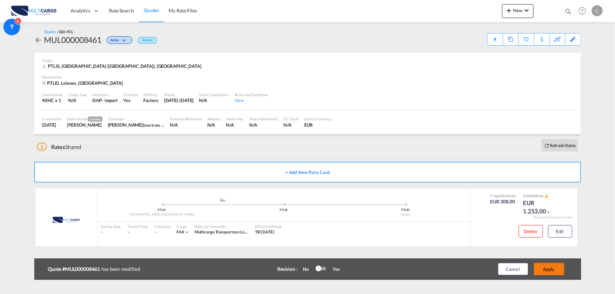
click at [549, 268] on button "Apply" at bounding box center [549, 269] width 30 height 12
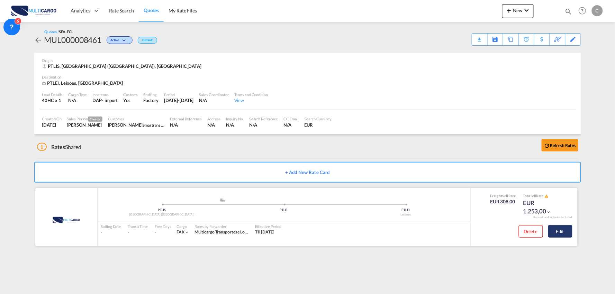
click at [571, 236] on button "Edit" at bounding box center [560, 231] width 24 height 12
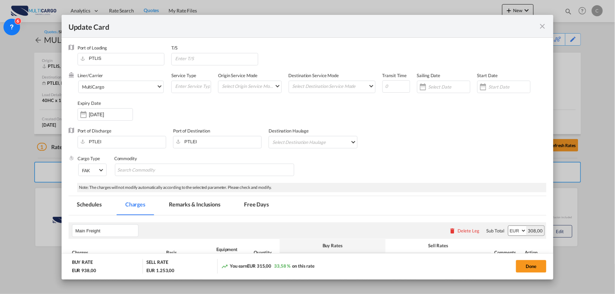
click at [188, 201] on md-tab-item "Remarks & Inclusions" at bounding box center [195, 205] width 68 height 19
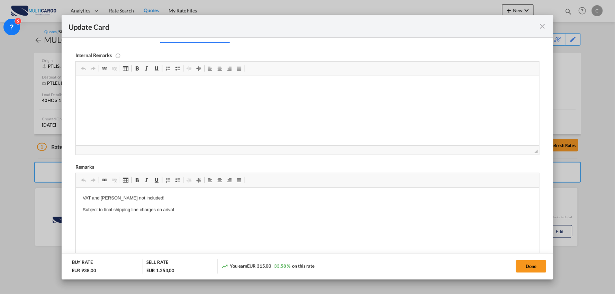
scroll to position [192, 0]
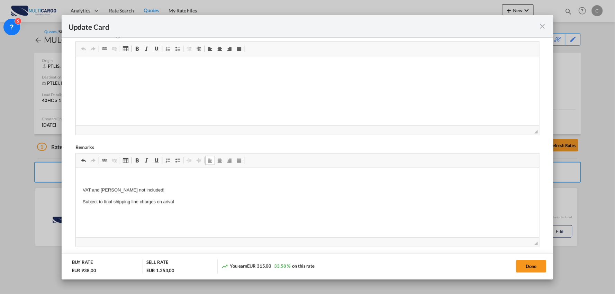
click at [84, 176] on p "Editor de texto enriquecido, editor25" at bounding box center [307, 178] width 450 height 7
click at [176, 161] on span "Update Card Port ..." at bounding box center [178, 161] width 6 height 6
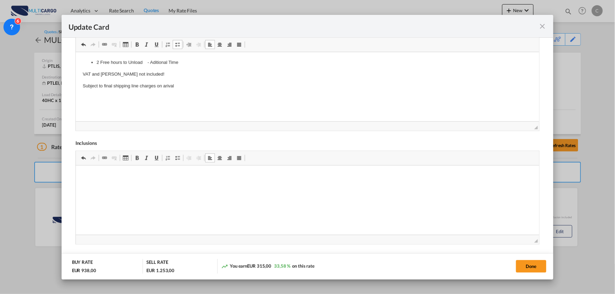
click at [196, 63] on li "2 Free hours to Unload - Aditional Time" at bounding box center [307, 62] width 422 height 7
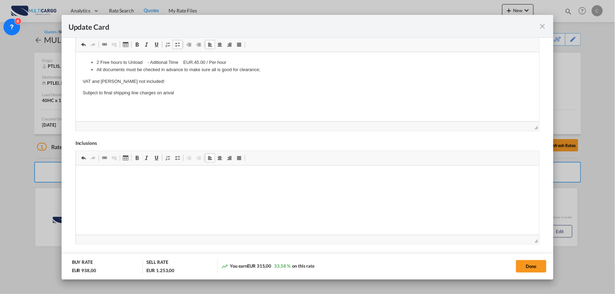
drag, startPoint x: 523, startPoint y: 263, endPoint x: 548, endPoint y: 269, distance: 24.9
click at [523, 263] on button "Done" at bounding box center [531, 266] width 30 height 12
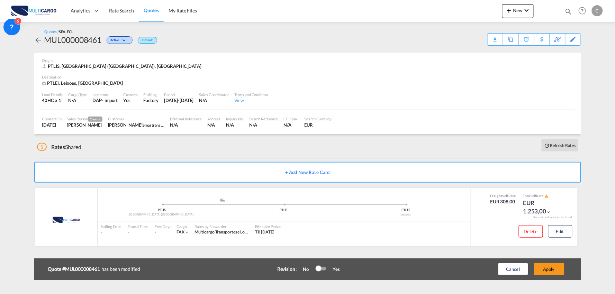
scroll to position [97, 0]
click at [555, 266] on div "Update Card Port of [GEOGRAPHIC_DATA] PTLIS T/S Liner/Carrier MultiCargo 2HM LO…" at bounding box center [307, 147] width 615 height 294
click at [555, 267] on button "Apply" at bounding box center [549, 269] width 30 height 12
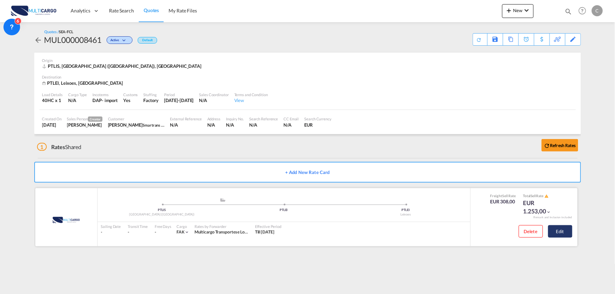
click at [571, 232] on button "Edit" at bounding box center [560, 231] width 24 height 12
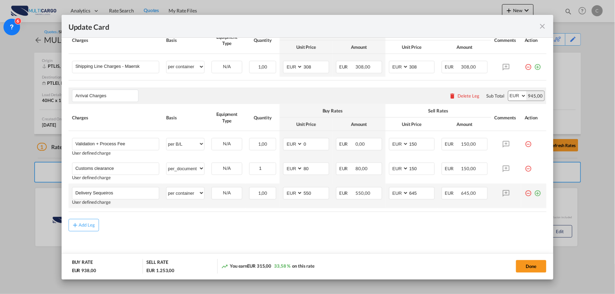
scroll to position [215, 0]
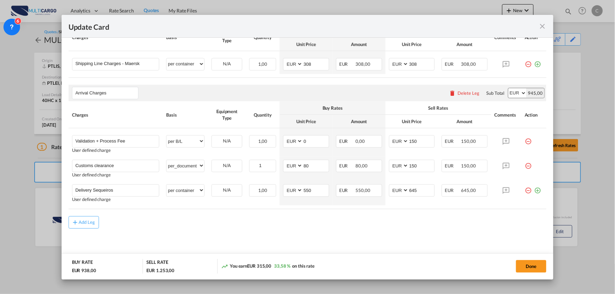
click at [241, 216] on rate-modification "Main Freight Please enter leg name Leg Name Already Exists Delete Leg Sub Total…" at bounding box center [307, 114] width 478 height 228
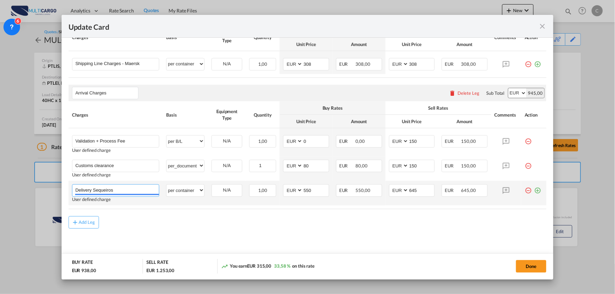
drag, startPoint x: 92, startPoint y: 189, endPoint x: 106, endPoint y: 201, distance: 18.4
click at [91, 189] on input "Delivery Sequeiros" at bounding box center [117, 190] width 84 height 10
type input "Delivery Leixoes - Sequeiros"
click at [534, 189] on md-icon "icon-plus-circle-outline green-400-fg" at bounding box center [537, 187] width 7 height 7
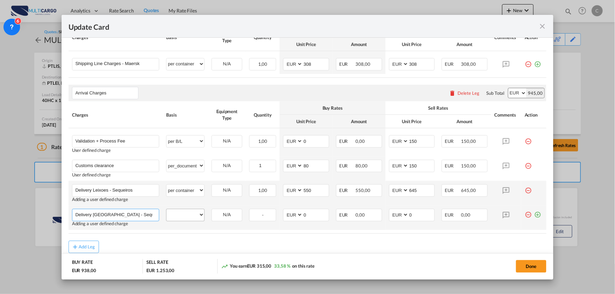
type input "Delivery [GEOGRAPHIC_DATA] - Sequeiros"
click at [192, 212] on select "per equipment per container per B/L per shipping bill per shipment per pallet p…" at bounding box center [185, 214] width 38 height 11
select select "per container"
click at [166, 210] on select "per equipment per container per B/L per shipping bill per shipment per pallet p…" at bounding box center [185, 214] width 38 height 11
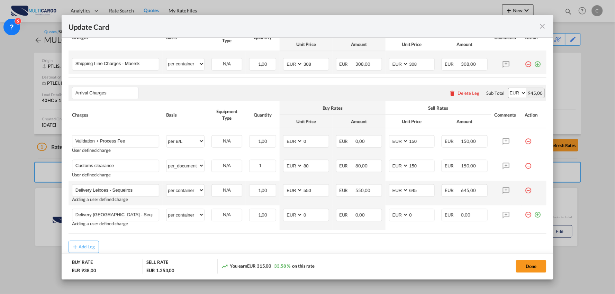
click at [534, 64] on md-icon "icon-plus-circle-outline green-400-fg" at bounding box center [537, 61] width 7 height 7
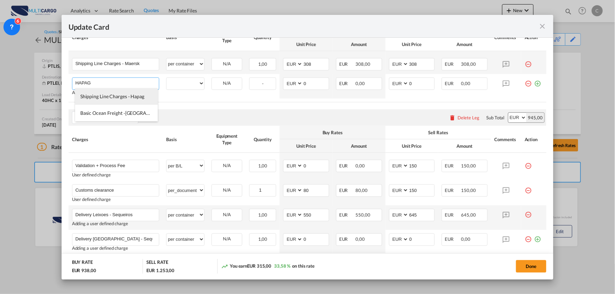
click at [122, 98] on span "Shipping Line Charges - Hapag" at bounding box center [112, 96] width 64 height 6
type input "Shipping Line Charges - Hapag"
select select "per container"
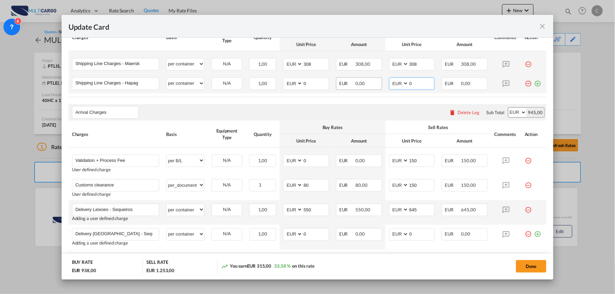
drag, startPoint x: 396, startPoint y: 84, endPoint x: 375, endPoint y: 84, distance: 21.4
click at [380, 84] on tr "Shipping Line Charges - Hapag Please Enter User Defined Charges Cannot Be Publi…" at bounding box center [307, 83] width 478 height 19
type input "439"
drag, startPoint x: 310, startPoint y: 82, endPoint x: 244, endPoint y: 88, distance: 66.7
click at [244, 88] on tr "Shipping Line Charges - Hapag Please Enter User Defined Charges Cannot Be Publi…" at bounding box center [307, 83] width 478 height 19
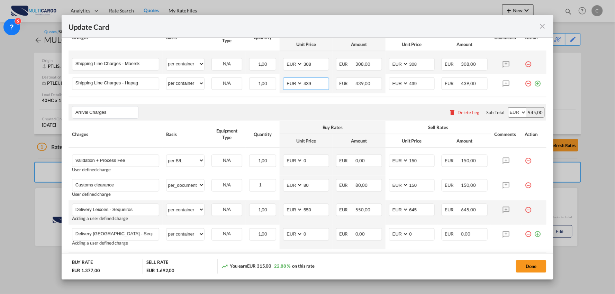
type input "439"
click at [340, 106] on div "Arrival Charges Please enter leg name Leg Name Already Exists Delete Leg Sub To…" at bounding box center [307, 112] width 478 height 17
click at [327, 267] on div "You earn EUR 315,00 22,88 % on this rate" at bounding box center [292, 266] width 142 height 14
drag, startPoint x: 306, startPoint y: 237, endPoint x: 249, endPoint y: 236, distance: 56.8
click at [249, 236] on tr "Delivery [GEOGRAPHIC_DATA] - Sequeiros Please Enter User Defined Charges Cannot…" at bounding box center [307, 237] width 478 height 25
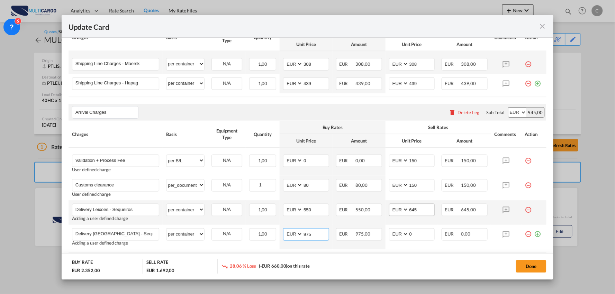
type input "975"
drag, startPoint x: 422, startPoint y: 210, endPoint x: 398, endPoint y: 209, distance: 24.6
click at [398, 209] on md-input-container "AED AFN ALL AMD ANG AOA ARS AUD AWG AZN BAM BBD BDT BGN BHD BIF BMD BND [PERSON…" at bounding box center [412, 210] width 46 height 12
type input "650"
click at [398, 262] on div "Done" at bounding box center [455, 266] width 183 height 14
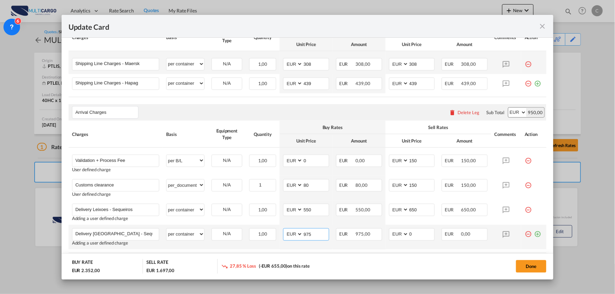
drag, startPoint x: 311, startPoint y: 236, endPoint x: 286, endPoint y: 237, distance: 24.2
click at [288, 237] on md-input-container "AED AFN ALL AMD ANG AOA ARS AUD AWG AZN BAM BBD BDT BGN BHD BIF BMD BND [PERSON…" at bounding box center [306, 234] width 46 height 12
drag, startPoint x: 311, startPoint y: 234, endPoint x: 286, endPoint y: 234, distance: 24.9
click at [290, 234] on md-input-container "AED AFN ALL AMD ANG AOA ARS AUD AWG AZN BAM BBD BDT BGN BHD BIF BMD BND [PERSON…" at bounding box center [306, 234] width 46 height 12
type input "990"
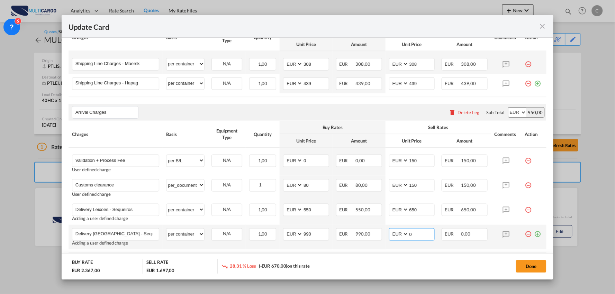
drag, startPoint x: 417, startPoint y: 232, endPoint x: 357, endPoint y: 227, distance: 60.5
click at [377, 236] on tr "Delivery [GEOGRAPHIC_DATA] - Sequeiros Please Enter User Defined Charges Cannot…" at bounding box center [307, 237] width 478 height 25
drag, startPoint x: 418, startPoint y: 232, endPoint x: 385, endPoint y: 235, distance: 33.3
click at [391, 234] on md-input-container "AED AFN ALL AMD ANG AOA ARS AUD AWG AZN BAM BBD BDT BGN BHD BIF BMD BND [PERSON…" at bounding box center [412, 234] width 46 height 12
type input "1090"
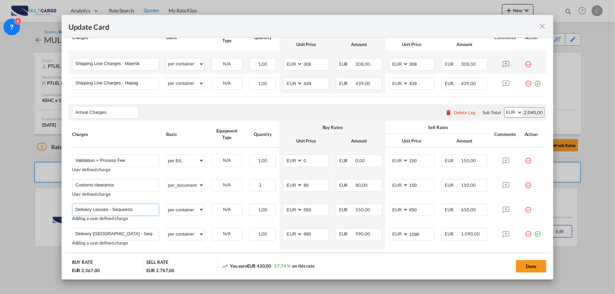
drag, startPoint x: 144, startPoint y: 208, endPoint x: 146, endPoint y: 203, distance: 5.3
click at [144, 208] on input "Delivery Leixoes - Sequeiros" at bounding box center [117, 209] width 84 height 10
type input "Delivery Leixoes - Sequeiros (Fuel Surcharges Included)"
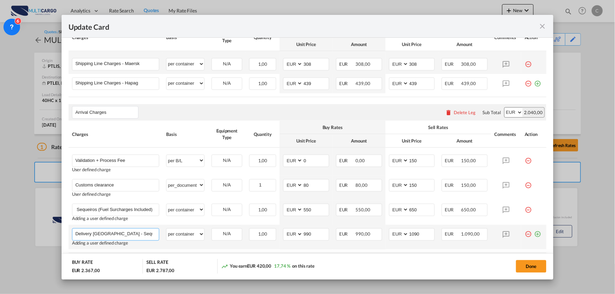
click at [150, 234] on input "Delivery [GEOGRAPHIC_DATA] - Sequeiros" at bounding box center [117, 234] width 84 height 10
type input "Delivery [GEOGRAPHIC_DATA] - Sequeiros (Fuel Surcharge Included)"
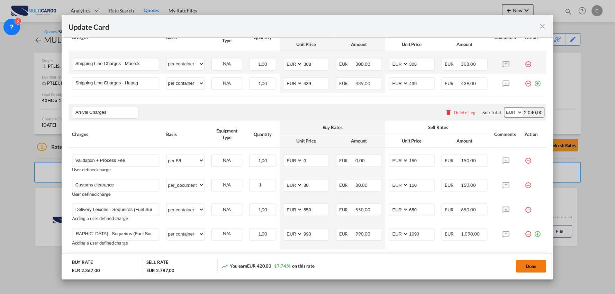
click at [529, 266] on button "Done" at bounding box center [531, 266] width 30 height 12
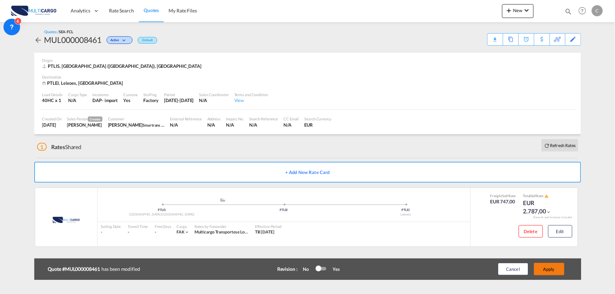
click at [551, 269] on button "Apply" at bounding box center [549, 269] width 30 height 12
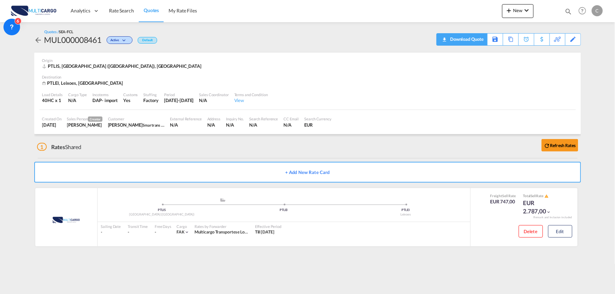
click at [478, 41] on div "Download Quote" at bounding box center [465, 39] width 35 height 11
click at [184, 143] on div "1 Rates Shared Refresh Rates" at bounding box center [309, 145] width 544 height 22
